Goal: Check status

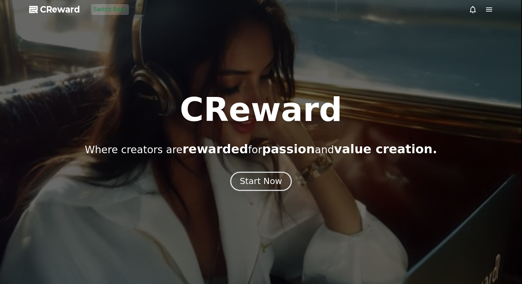
click at [271, 177] on div "Start Now" at bounding box center [261, 182] width 42 height 12
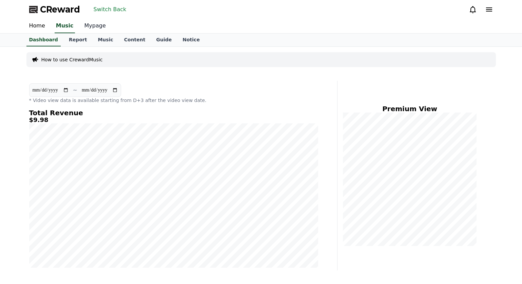
click at [91, 27] on link "Mypage" at bounding box center [95, 26] width 32 height 14
select select "**********"
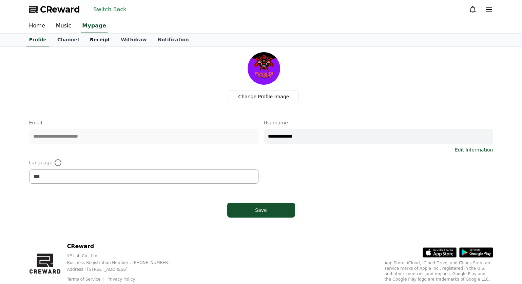
click at [93, 39] on link "Receipt" at bounding box center [99, 40] width 31 height 13
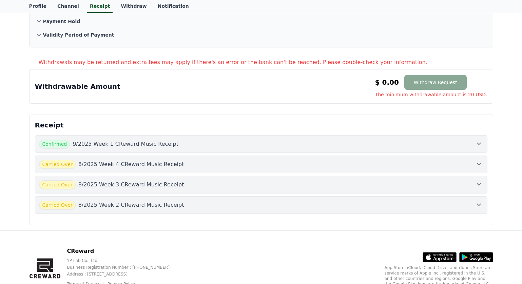
scroll to position [68, 0]
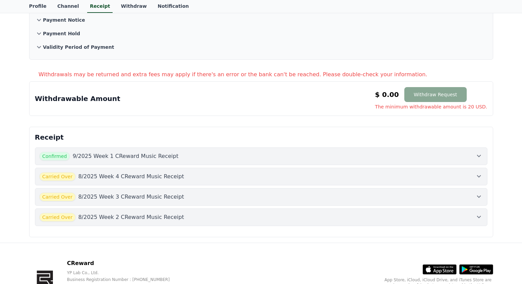
click at [233, 224] on button "Carried Over 8/2025 Week 2 CReward Music Receipt" at bounding box center [261, 218] width 453 height 18
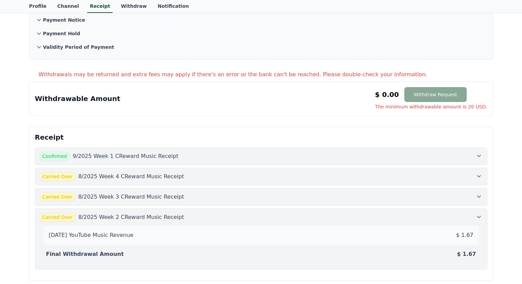
click at [258, 202] on button "Carried Over 8/2025 Week 3 CReward Music Receipt" at bounding box center [261, 197] width 453 height 18
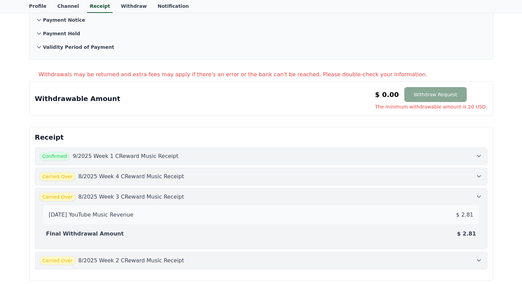
drag, startPoint x: 478, startPoint y: 215, endPoint x: 460, endPoint y: 217, distance: 18.9
click at [460, 217] on div "[DATE] YouTube Music Revenue $ 2.81" at bounding box center [261, 215] width 436 height 19
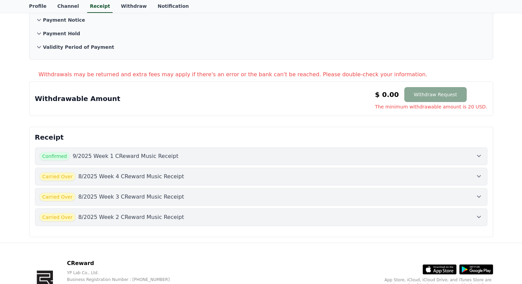
click at [276, 178] on div "Carried Over 8/2025 Week 4 CReward Music Receipt" at bounding box center [261, 176] width 444 height 9
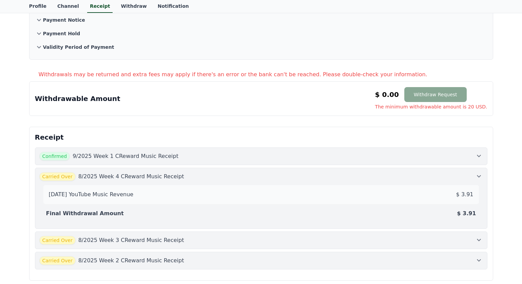
click at [35, 168] on button "Carried Over 8/2025 Week 4 CReward Music Receipt [DATE] YouTube Music Revenue $…" at bounding box center [261, 198] width 453 height 61
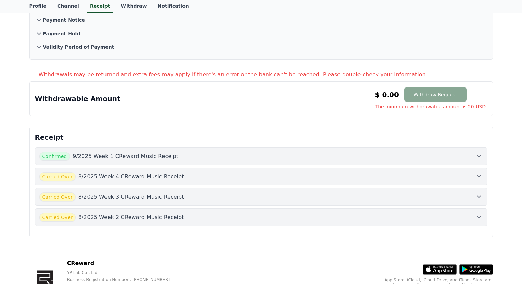
click at [258, 218] on div "Carried Over 8/2025 Week 2 CReward Music Receipt" at bounding box center [261, 217] width 444 height 9
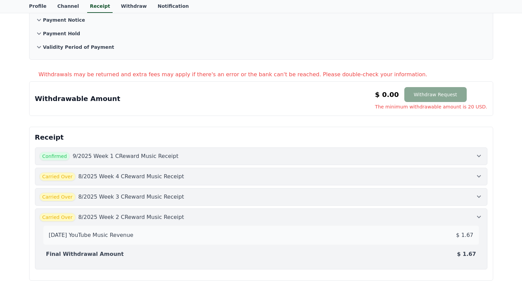
click at [253, 218] on div "Carried Over 8/2025 Week 2 CReward Music Receipt" at bounding box center [261, 217] width 444 height 9
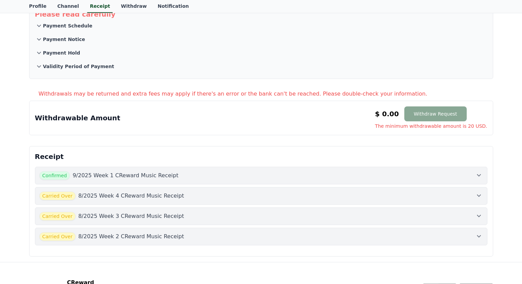
scroll to position [0, 0]
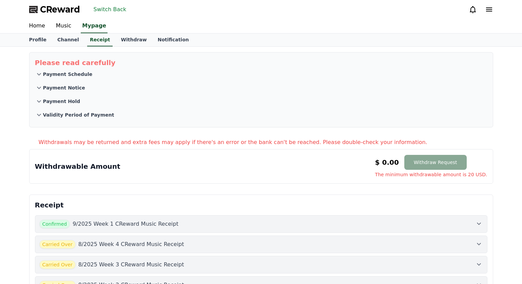
click at [113, 11] on button "Switch Back" at bounding box center [110, 9] width 38 height 11
